Goal: Task Accomplishment & Management: Manage account settings

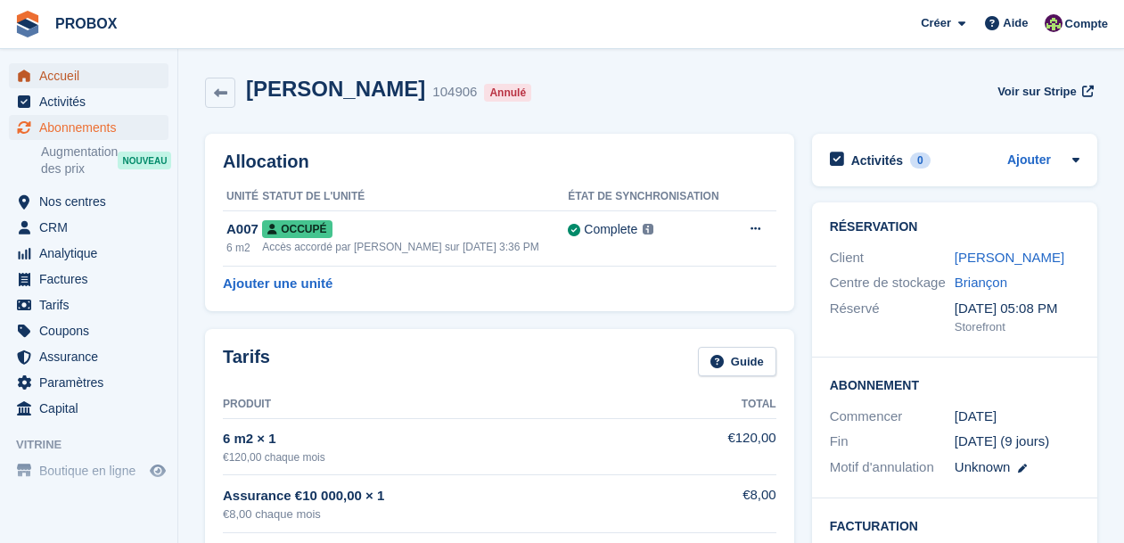
click at [66, 73] on span "Accueil" at bounding box center [92, 75] width 107 height 25
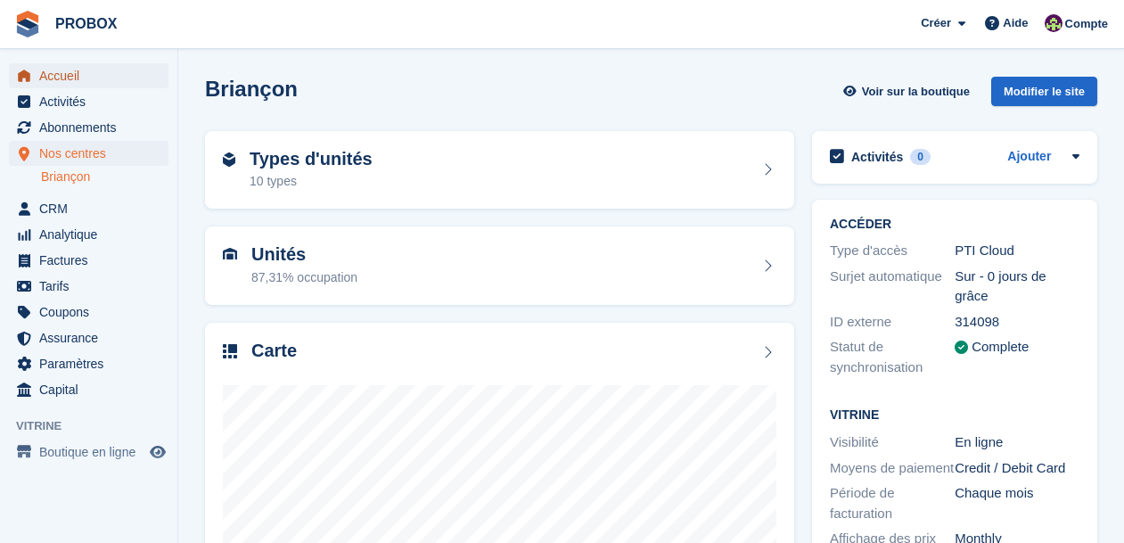
click at [84, 72] on span "Accueil" at bounding box center [92, 75] width 107 height 25
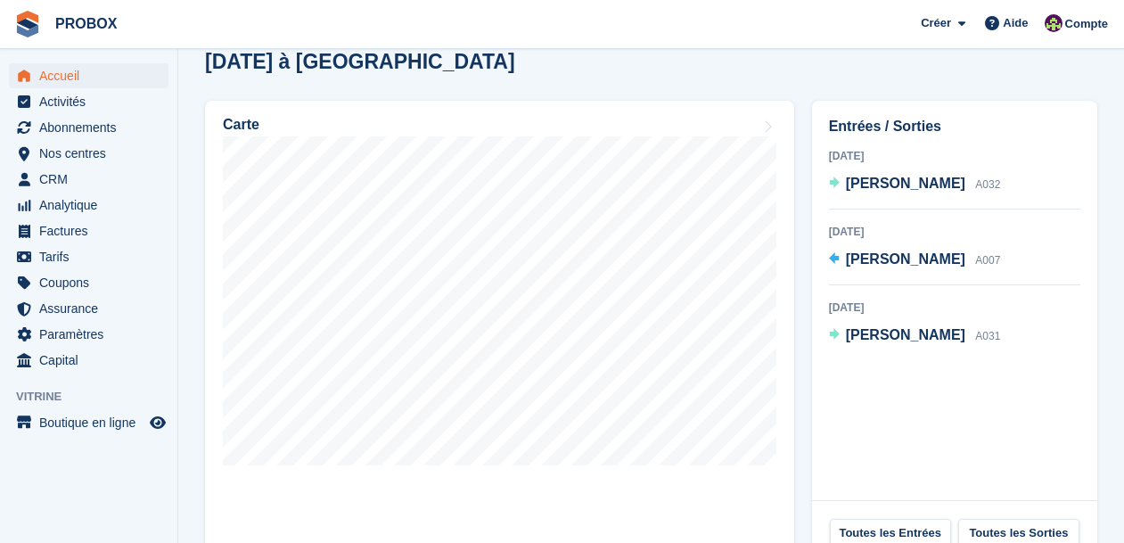
scroll to position [536, 0]
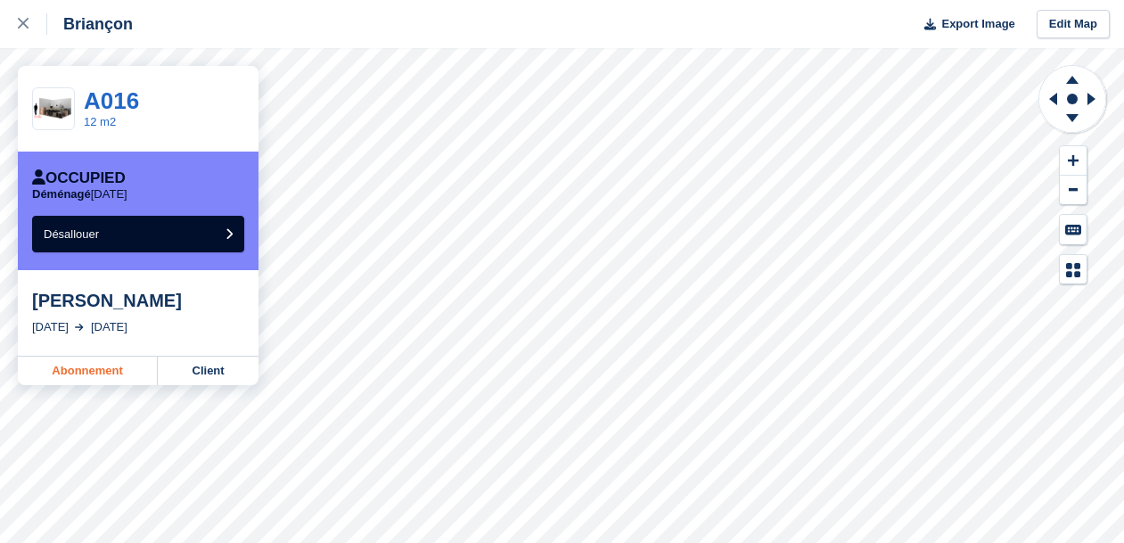
click at [115, 369] on link "Abonnement" at bounding box center [88, 371] width 140 height 29
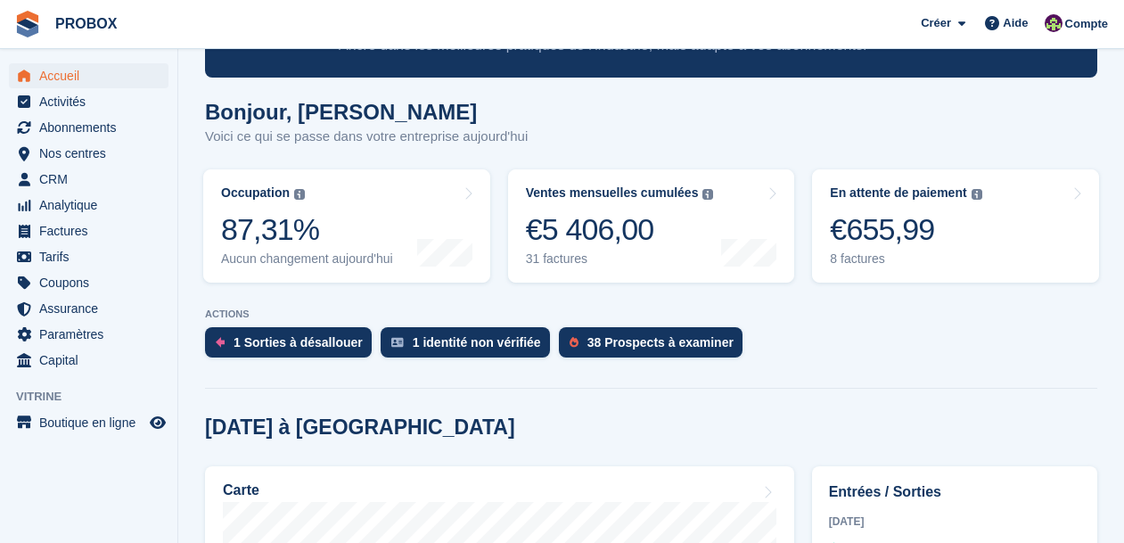
scroll to position [144, 0]
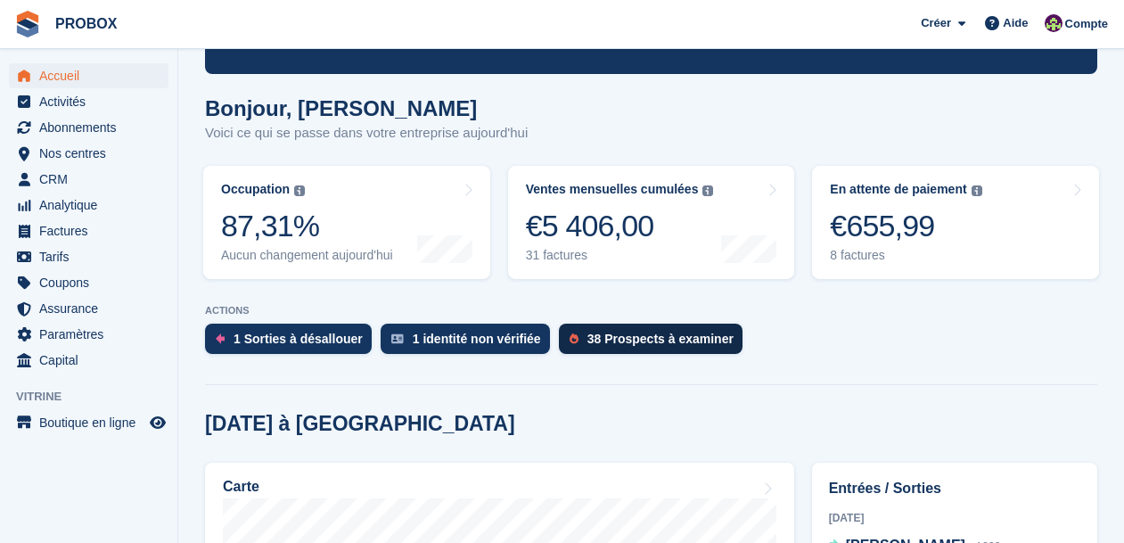
click at [645, 339] on div "38 Prospects à examiner" at bounding box center [660, 339] width 146 height 14
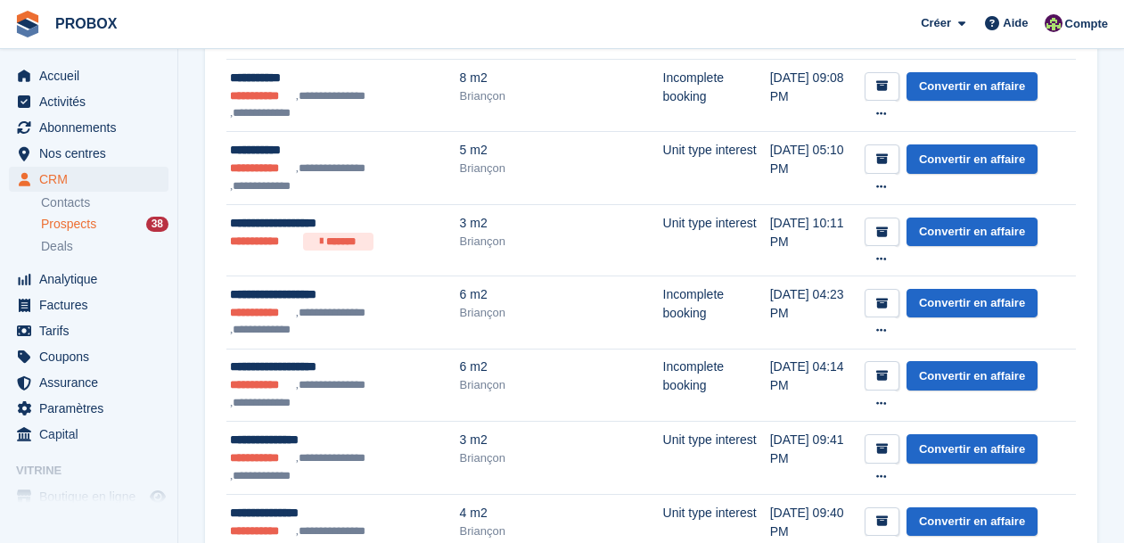
scroll to position [304, 0]
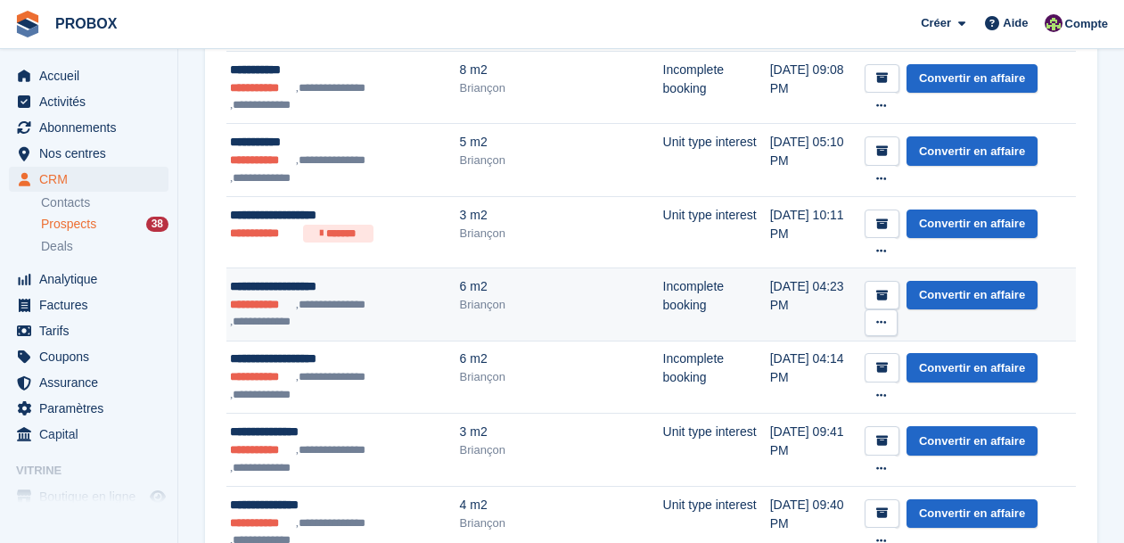
click at [605, 300] on div "Briançon" at bounding box center [561, 305] width 203 height 18
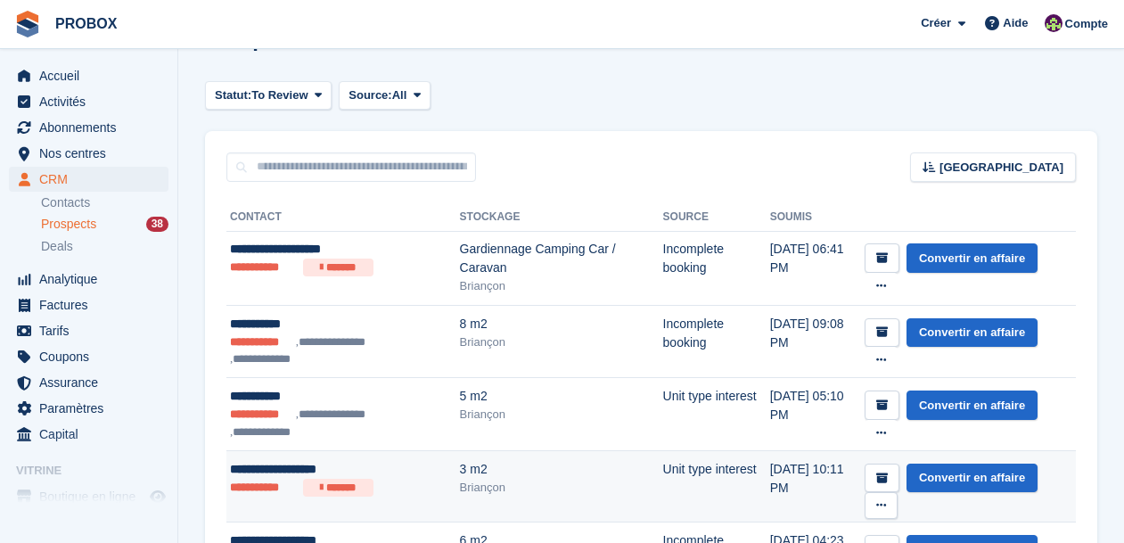
scroll to position [51, 0]
